Goal: Task Accomplishment & Management: Use online tool/utility

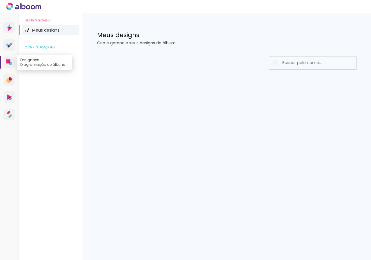
click at [12, 61] on link "Designbox Diagramação de álbuns" at bounding box center [9, 63] width 12 height 12
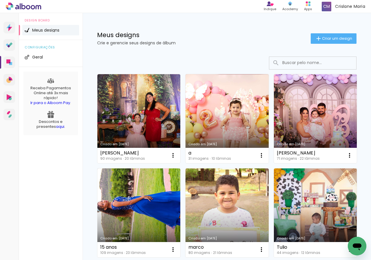
click at [165, 118] on link "Criado em 05/09/25" at bounding box center [138, 118] width 83 height 89
